Goal: Task Accomplishment & Management: Manage account settings

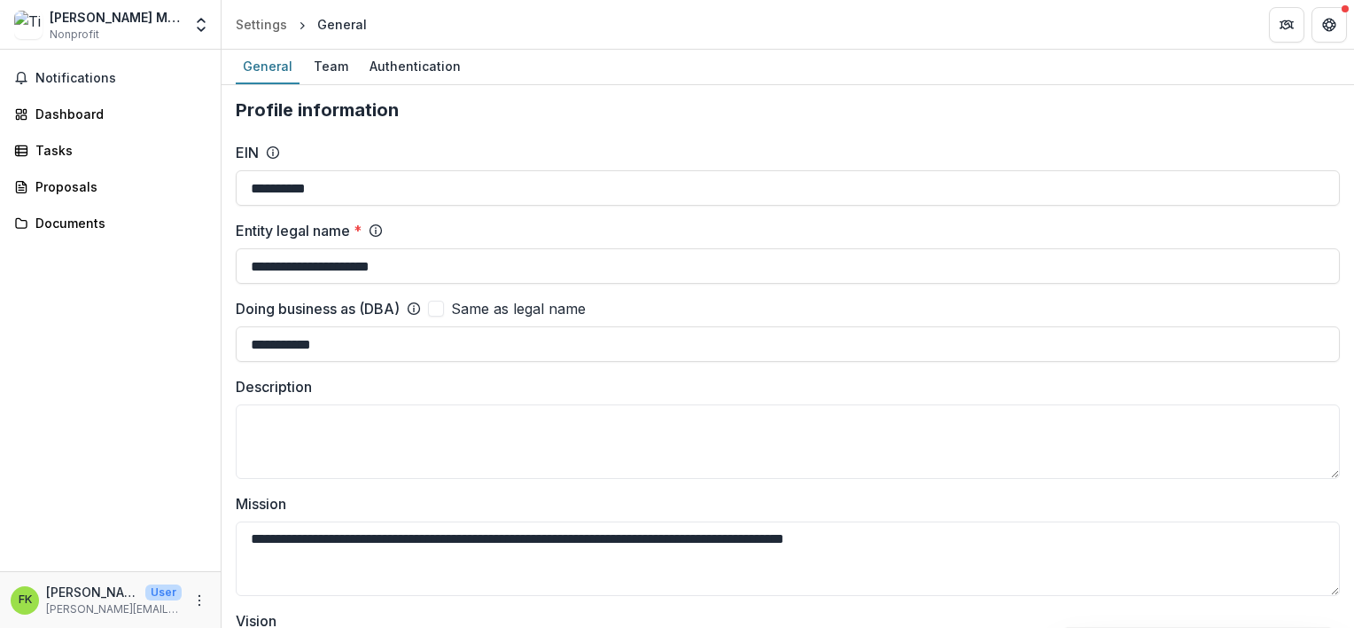
scroll to position [1484, 0]
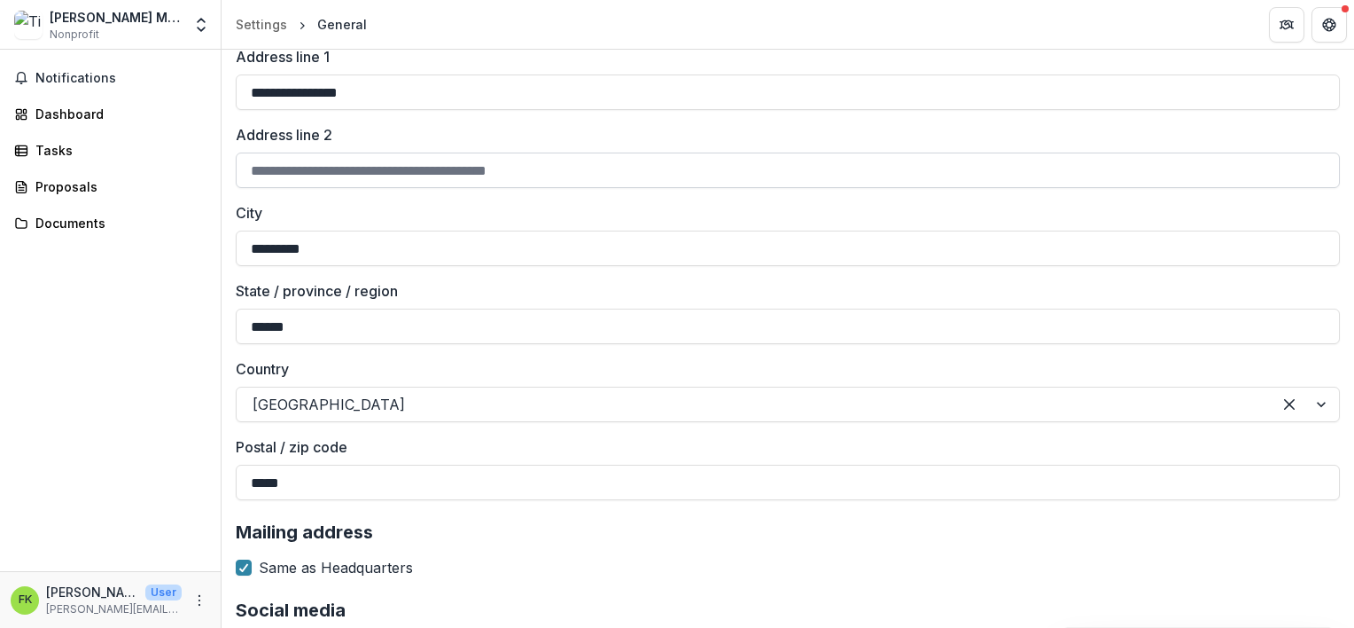
click at [472, 160] on input "Address line 2" at bounding box center [788, 169] width 1104 height 35
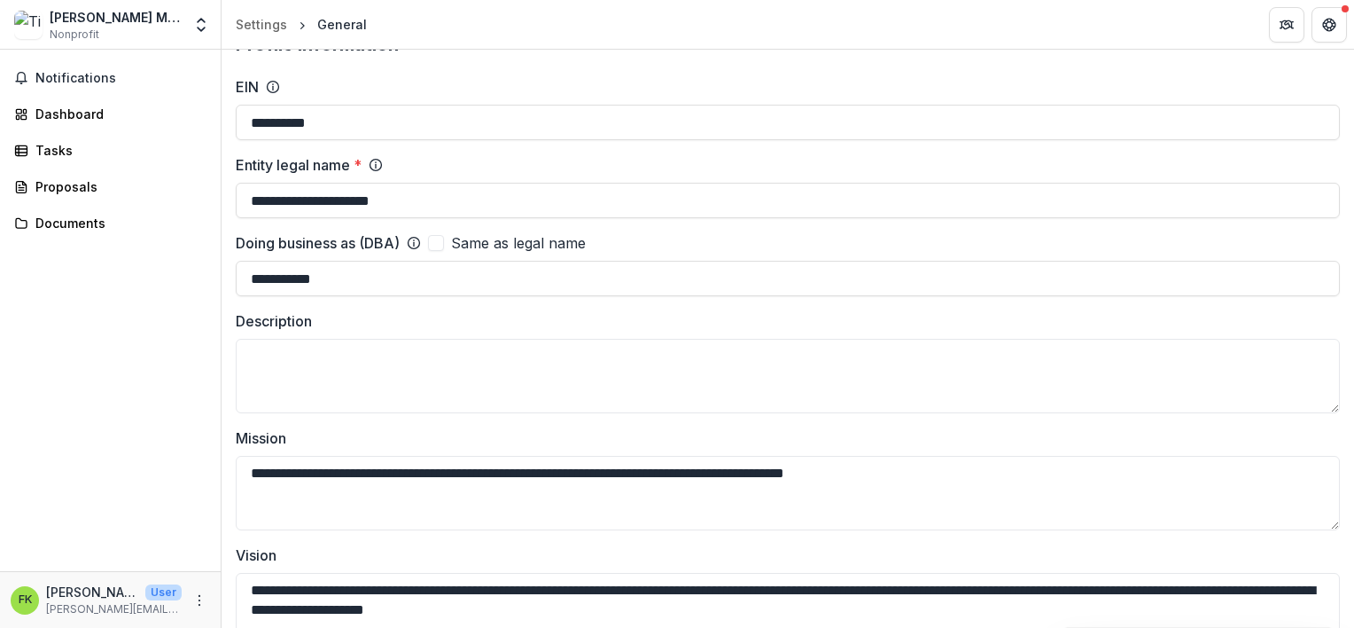
scroll to position [0, 0]
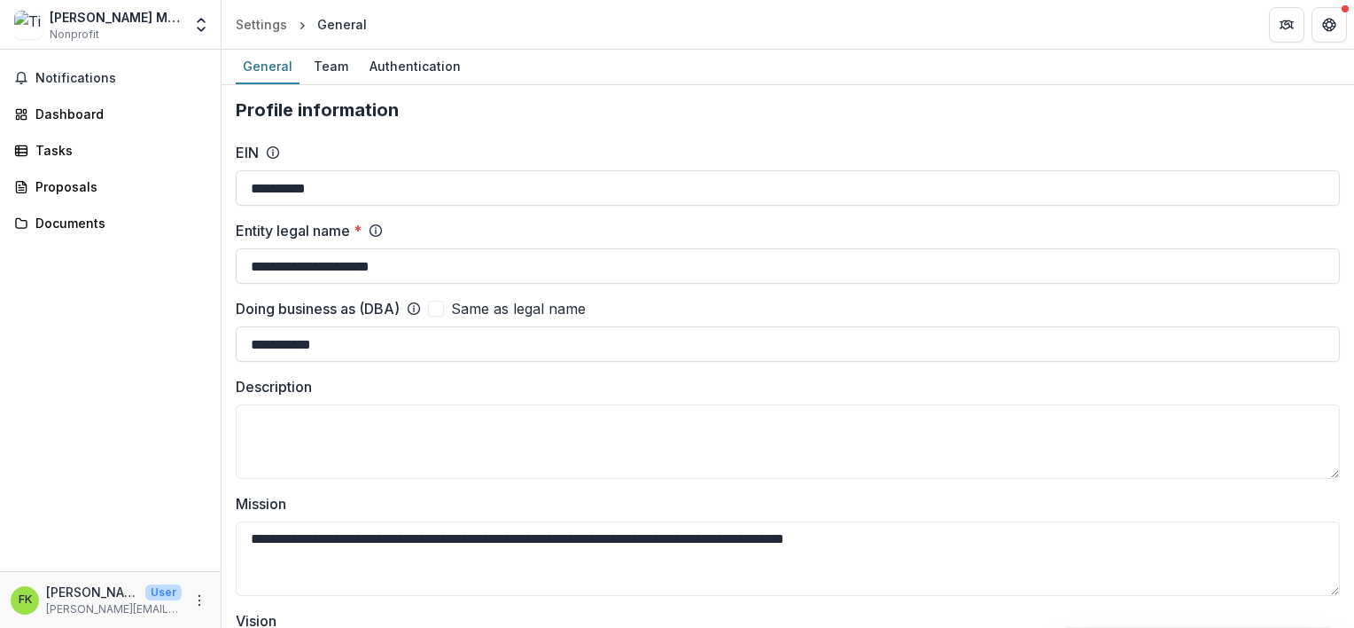
click at [149, 25] on div "[PERSON_NAME] Ministries" at bounding box center [116, 17] width 132 height 19
click at [198, 598] on icon "More" at bounding box center [199, 600] width 14 height 14
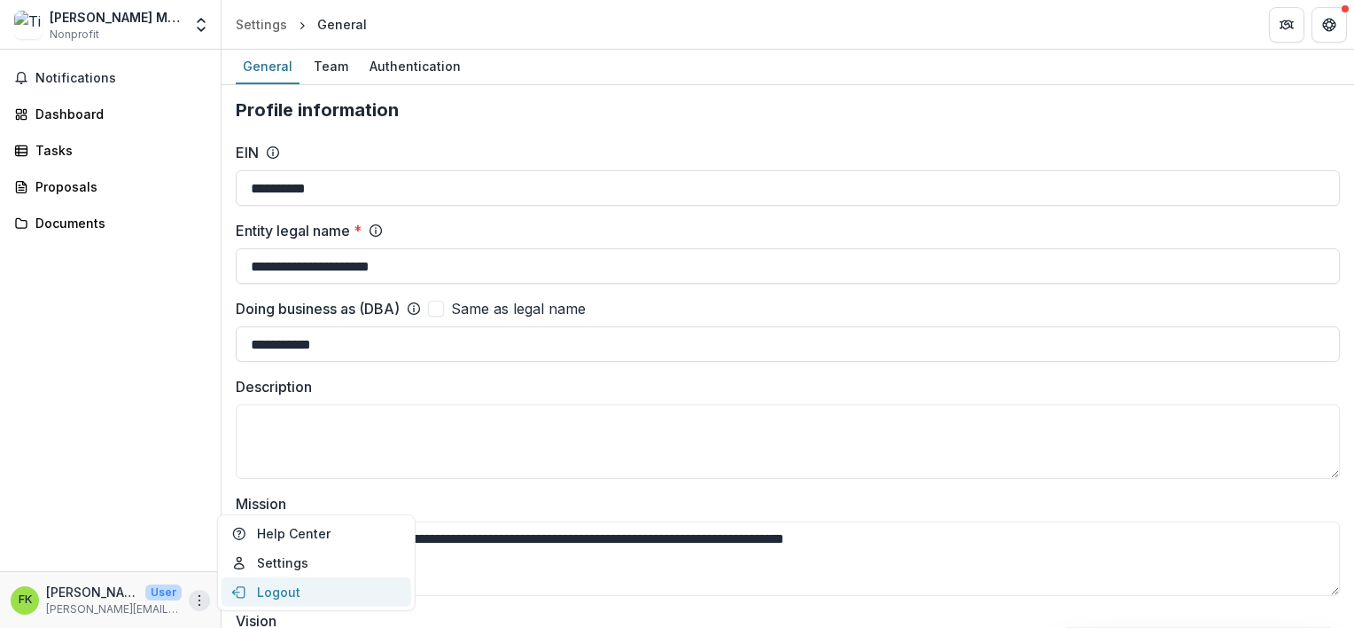
click at [276, 587] on button "Logout" at bounding box center [317, 591] width 190 height 29
